Goal: Transaction & Acquisition: Purchase product/service

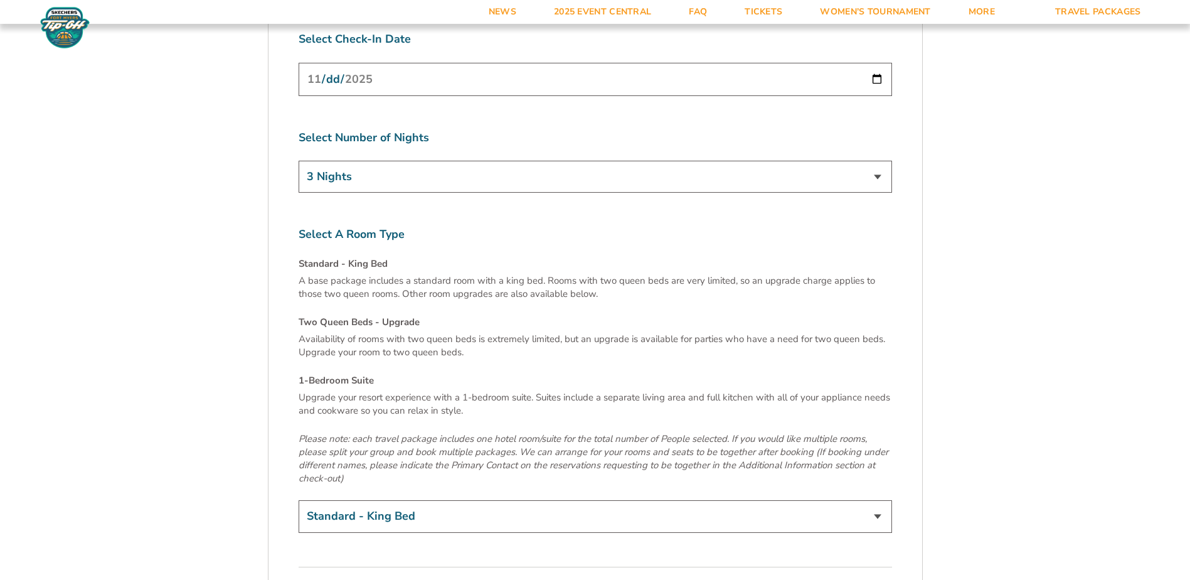
scroll to position [4516, 0]
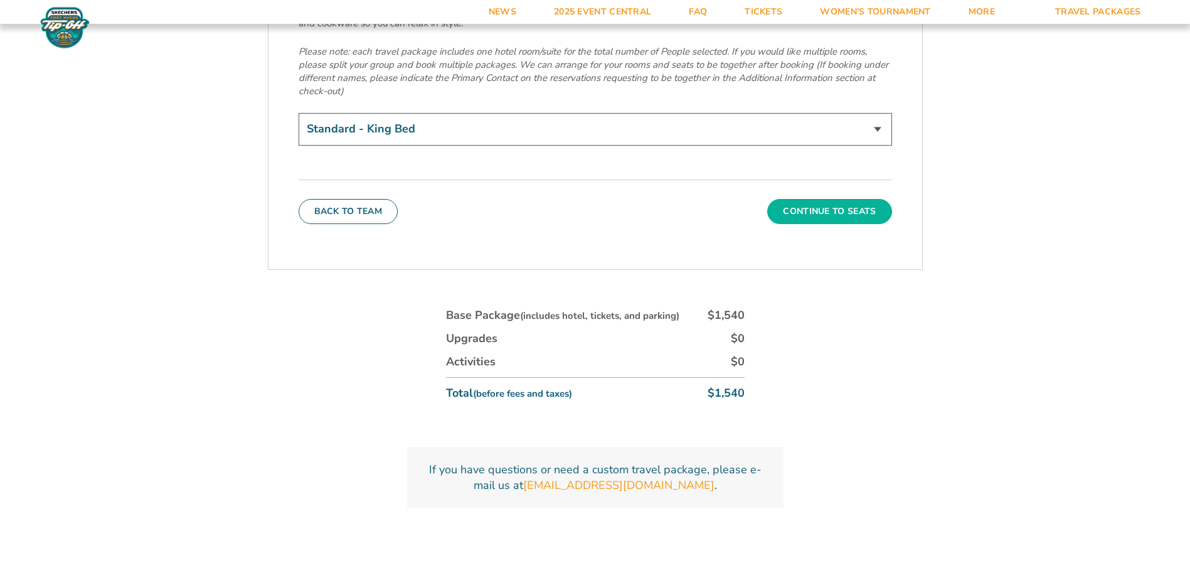
click at [866, 199] on button "Continue To Seats" at bounding box center [829, 211] width 124 height 25
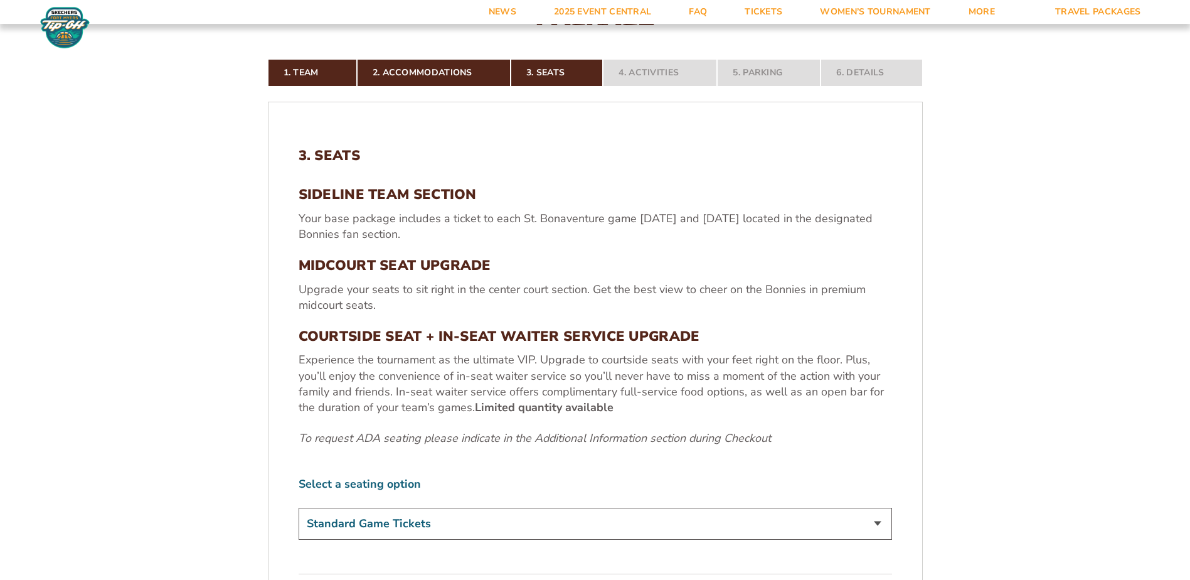
scroll to position [588, 0]
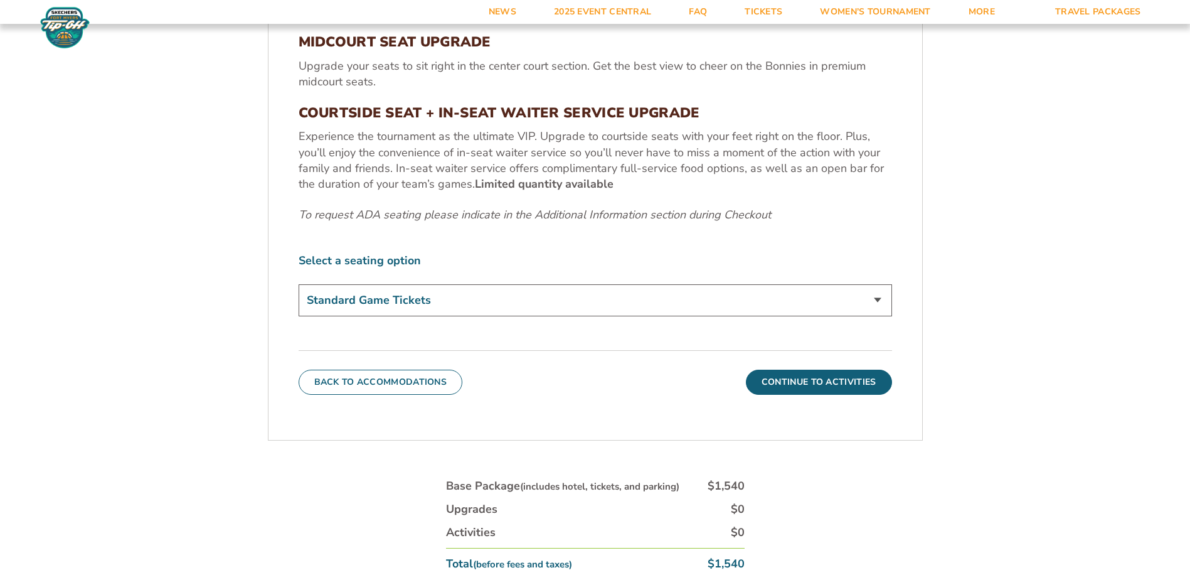
click at [496, 294] on select "Standard Game Tickets Midcourt Seat Upgrade (+$100 per person) Courtside Seat +…" at bounding box center [595, 300] width 593 height 32
click at [512, 259] on label "Select a seating option" at bounding box center [595, 261] width 593 height 16
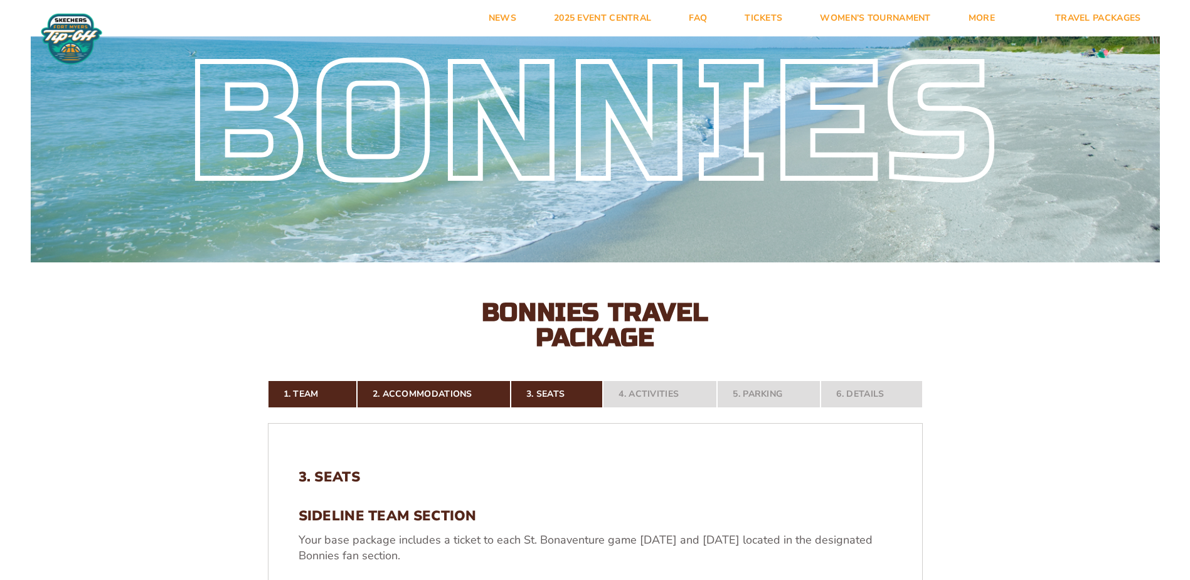
scroll to position [0, 0]
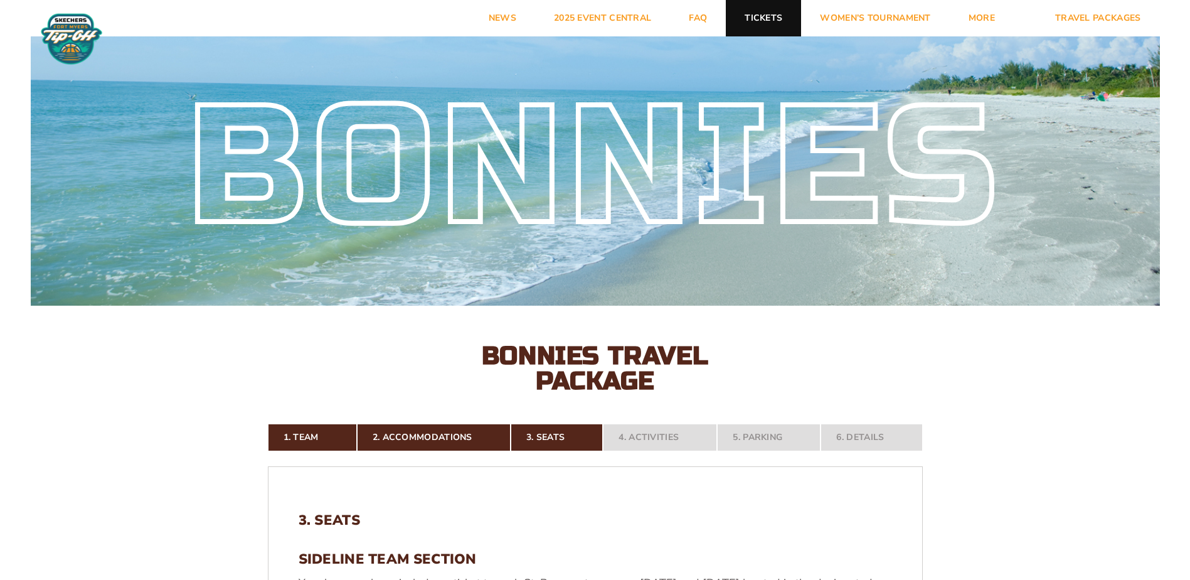
click at [781, 29] on link "Tickets" at bounding box center [763, 18] width 75 height 36
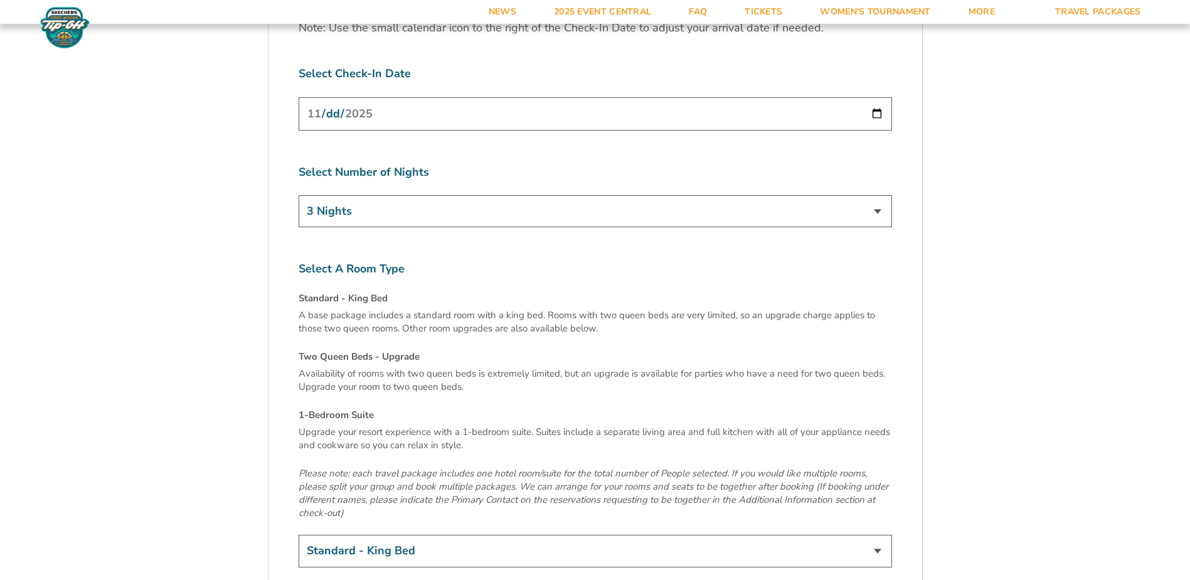
scroll to position [4140, 0]
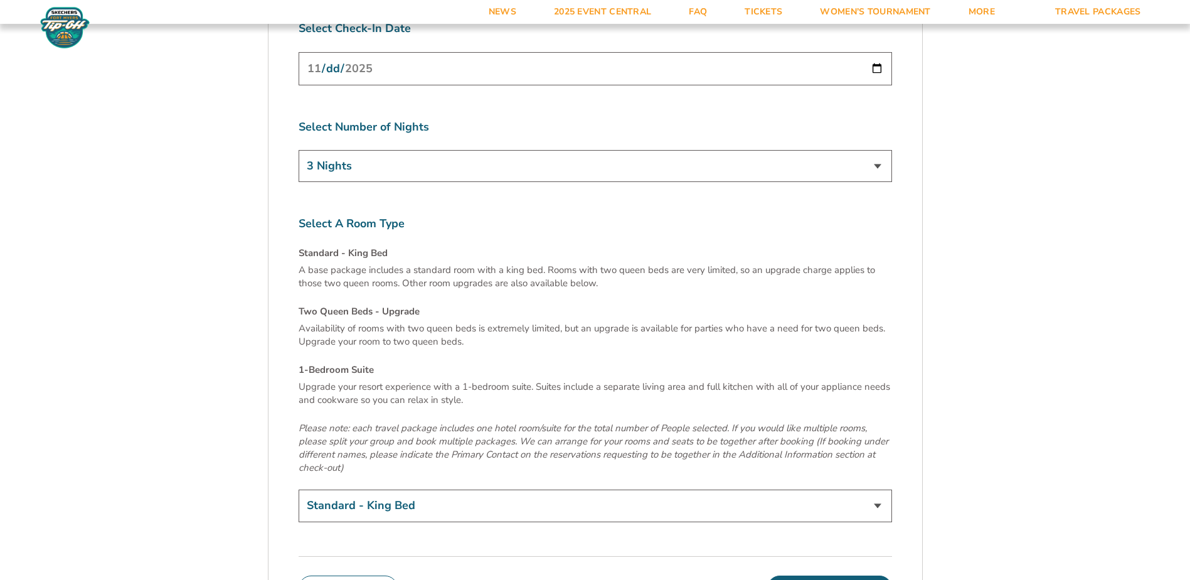
click at [823, 575] on button "Continue To Seats" at bounding box center [829, 587] width 124 height 25
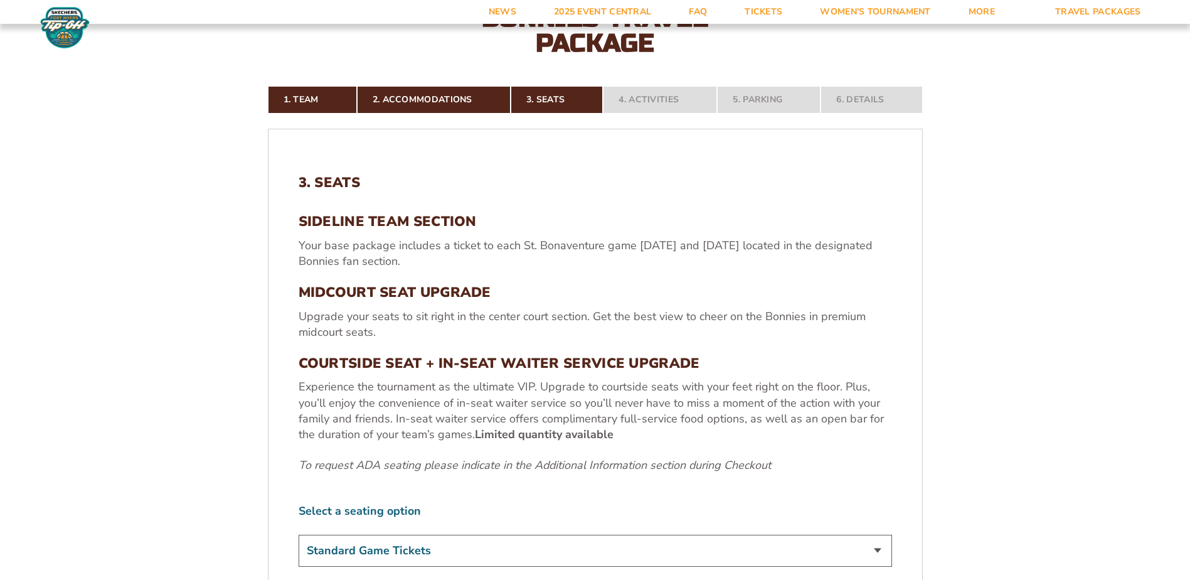
scroll to position [400, 0]
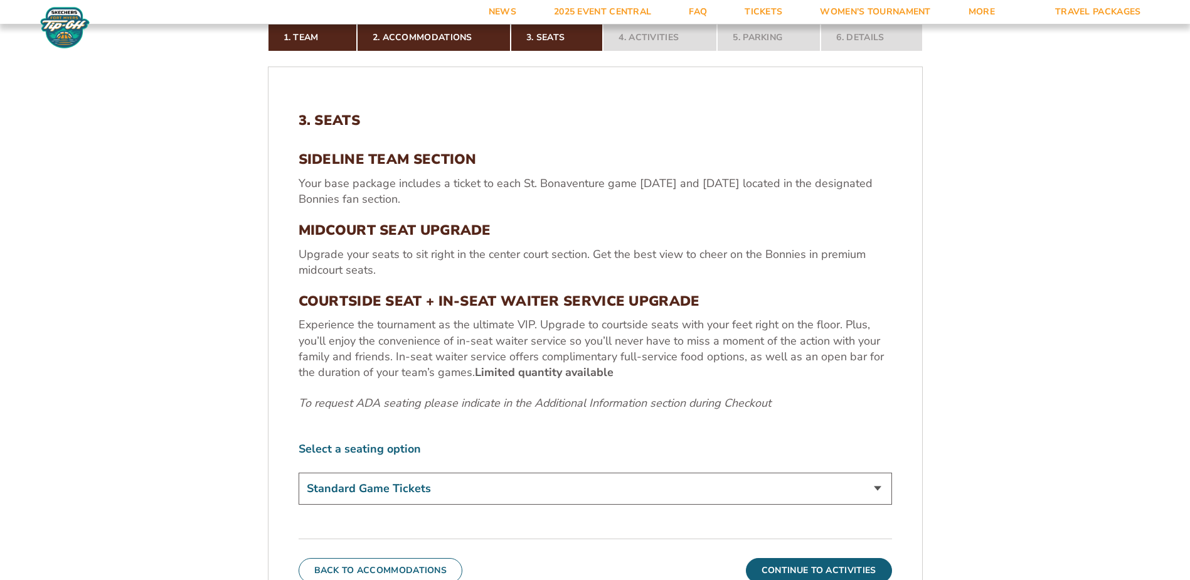
click at [369, 485] on select "Standard Game Tickets Midcourt Seat Upgrade (+$100 per person) Courtside Seat +…" at bounding box center [595, 488] width 593 height 32
click at [373, 418] on div "3. Seats SIDELINE TEAM SECTION Your base package includes a ticket to each St. …" at bounding box center [595, 310] width 593 height 396
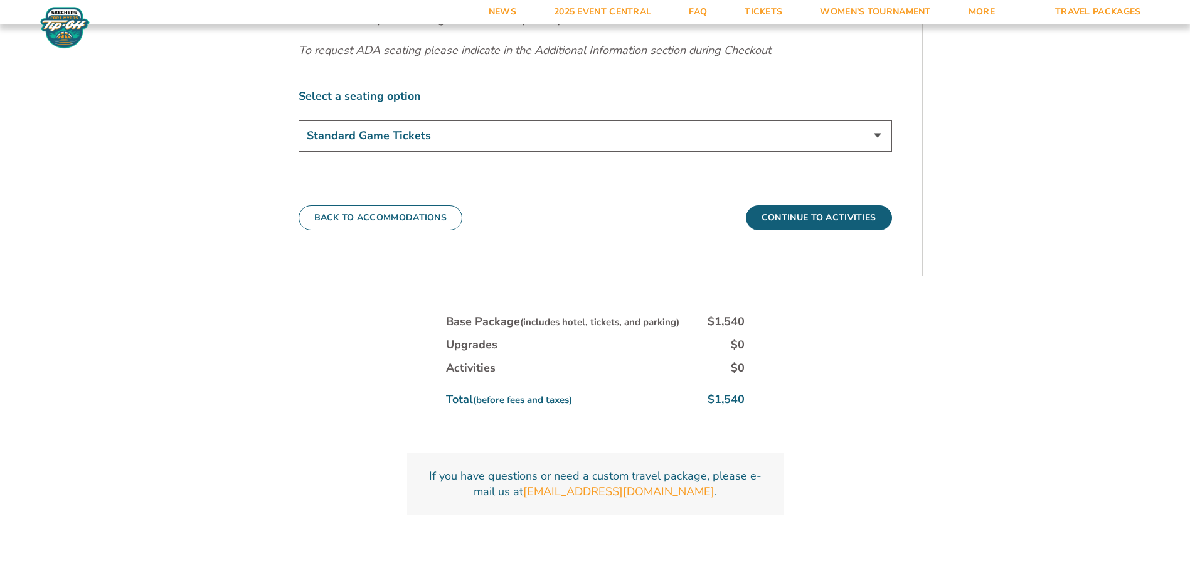
scroll to position [713, 0]
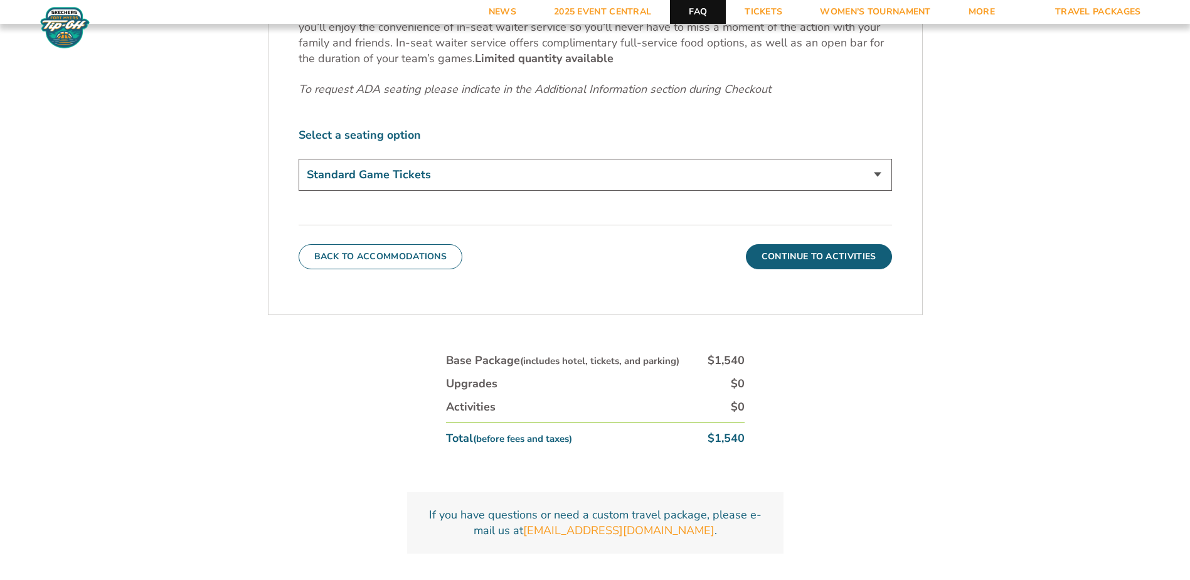
click at [707, 16] on link "FAQ" at bounding box center [698, 12] width 56 height 24
